Goal: Download file/media

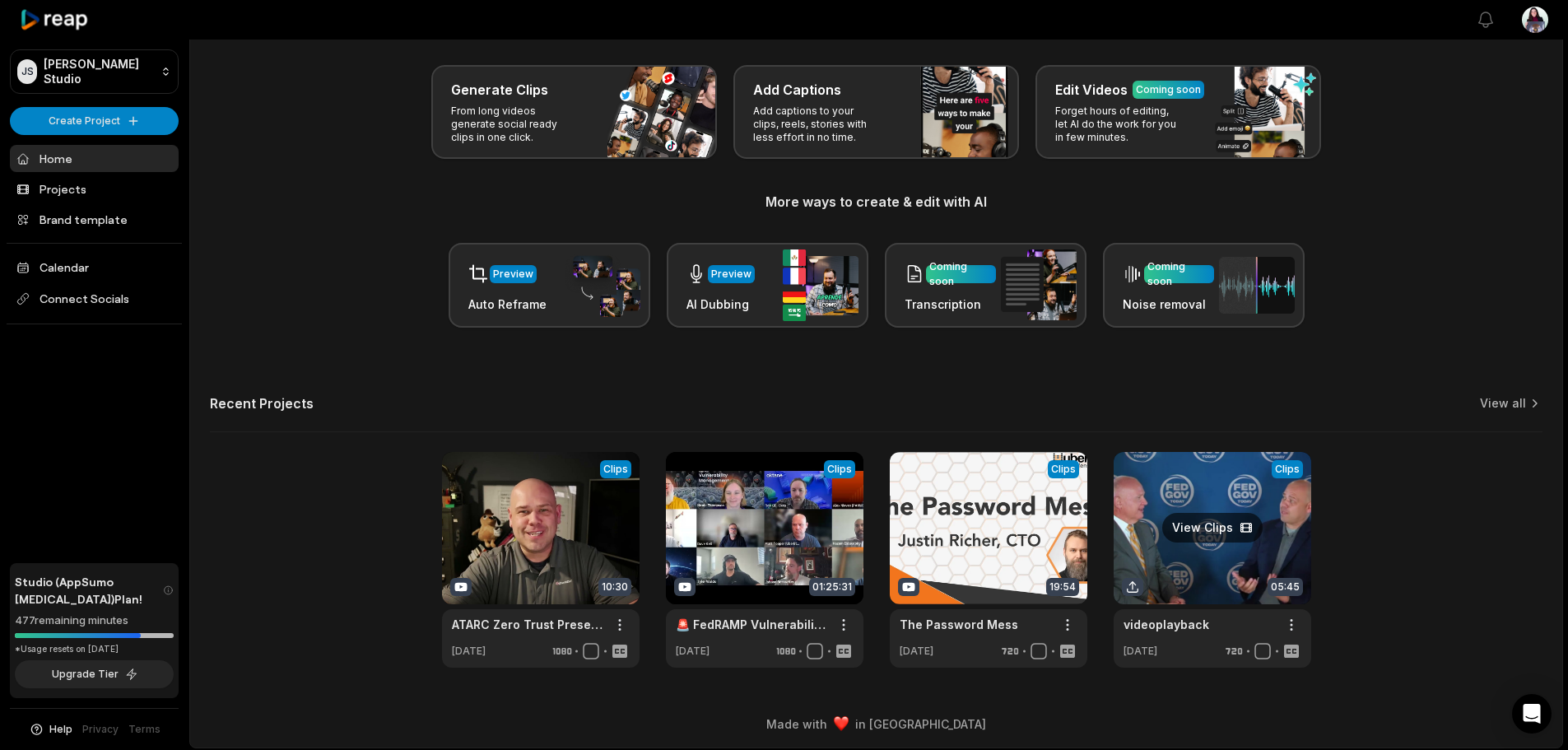
click at [1215, 519] on link at bounding box center [1213, 560] width 198 height 216
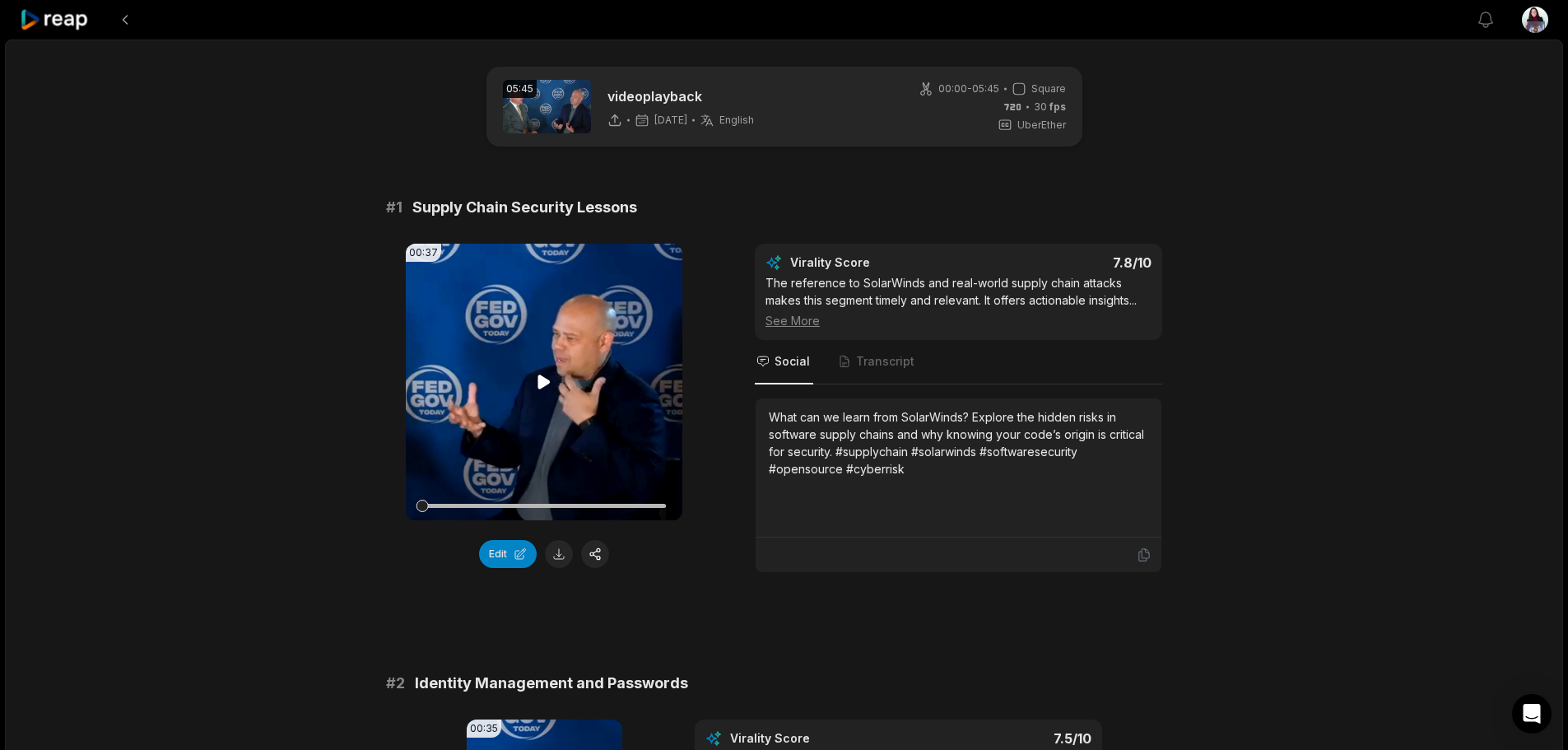
click at [540, 379] on icon at bounding box center [545, 382] width 12 height 14
click at [560, 557] on button at bounding box center [558, 554] width 28 height 28
click at [547, 387] on icon at bounding box center [544, 382] width 20 height 20
click at [548, 378] on icon at bounding box center [544, 382] width 6 height 11
